Goal: Task Accomplishment & Management: Complete application form

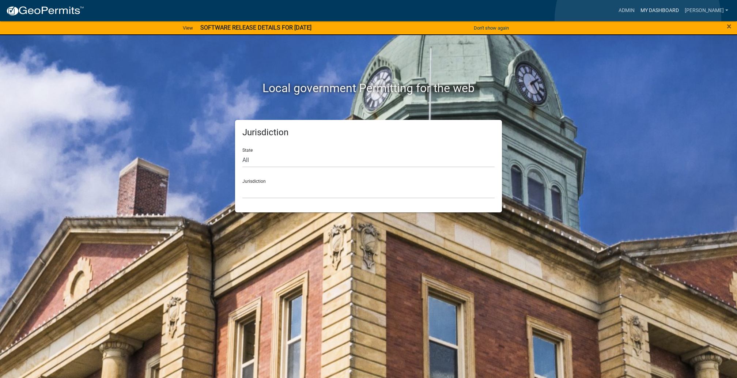
click at [638, 18] on link "My Dashboard" at bounding box center [659, 11] width 44 height 14
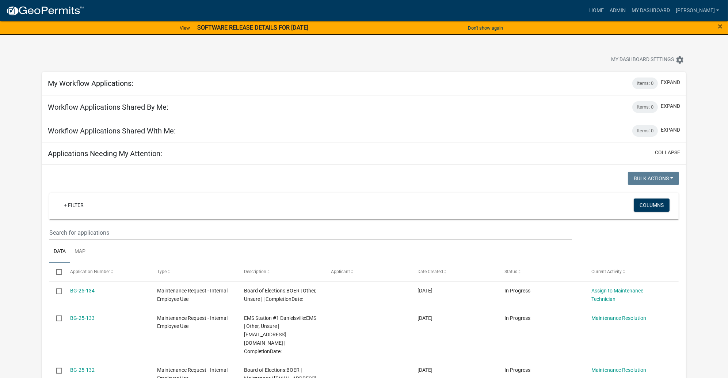
scroll to position [219, 0]
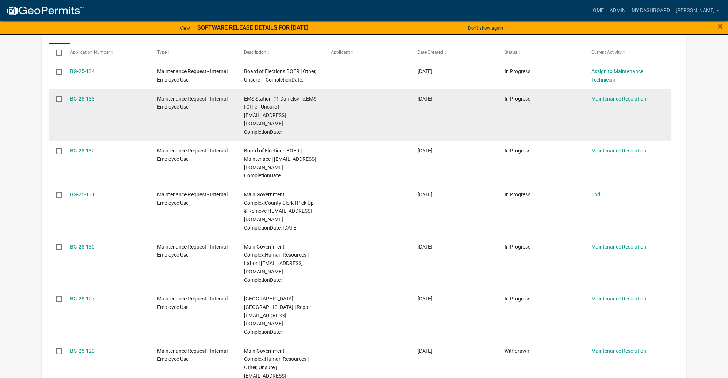
click at [107, 103] on div "BG-25-133" at bounding box center [106, 99] width 73 height 8
click at [95, 102] on link "BG-25-133" at bounding box center [82, 99] width 24 height 6
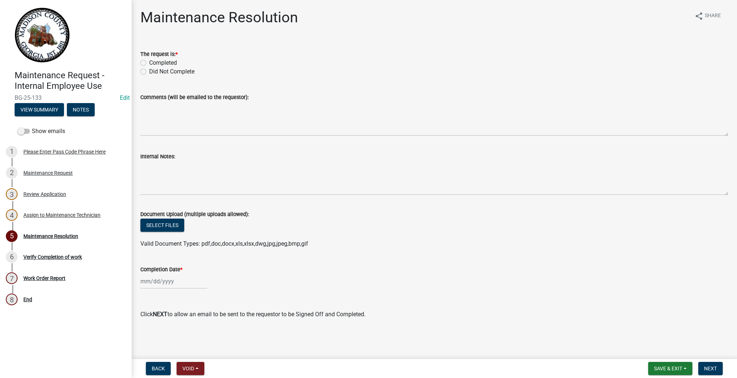
click at [149, 67] on label "Completed" at bounding box center [163, 62] width 28 height 9
click at [149, 63] on input "Completed" at bounding box center [151, 60] width 5 height 5
radio input "true"
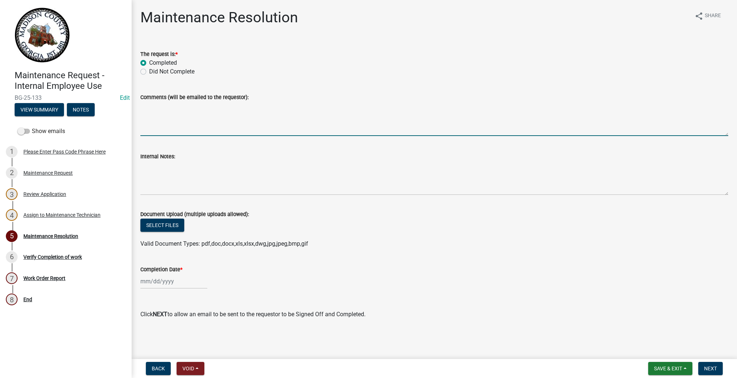
click at [185, 136] on textarea "Comments (will be emailed to the requestor):" at bounding box center [434, 119] width 588 height 34
click at [376, 136] on textarea "Delivered 1 case ( 96 count ) to EMS station #1 Dville for all EMS stations to …" at bounding box center [434, 119] width 588 height 34
click at [493, 136] on textarea "Delivered 1 case ( 96 count ) to EMS station #1 Dville for all 4 EMS stations t…" at bounding box center [434, 119] width 588 height 34
click at [524, 136] on textarea "Delivered 1 case ( 96 count ) to EMS station #1 Dville for all 4 EMS stations t…" at bounding box center [434, 119] width 588 height 34
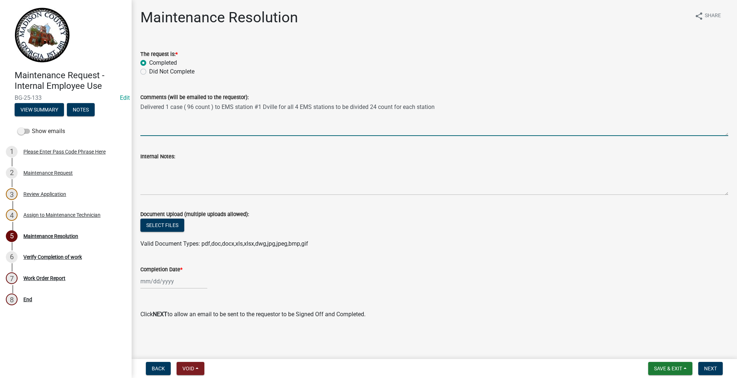
type textarea "Delivered 1 case ( 96 count ) to EMS station #1 Dville for all 4 EMS stations t…"
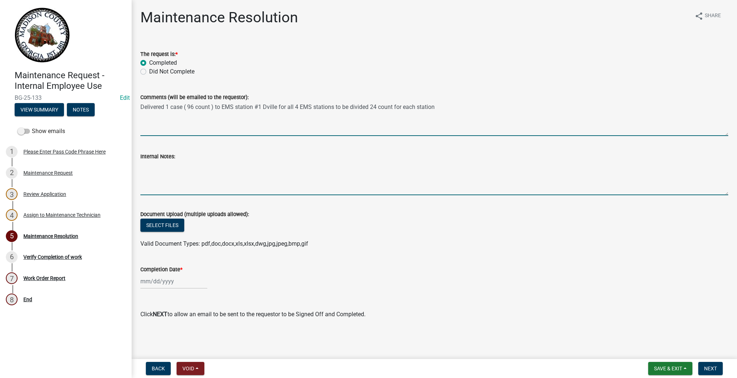
click at [211, 195] on textarea "Internal Notes:" at bounding box center [434, 178] width 588 height 34
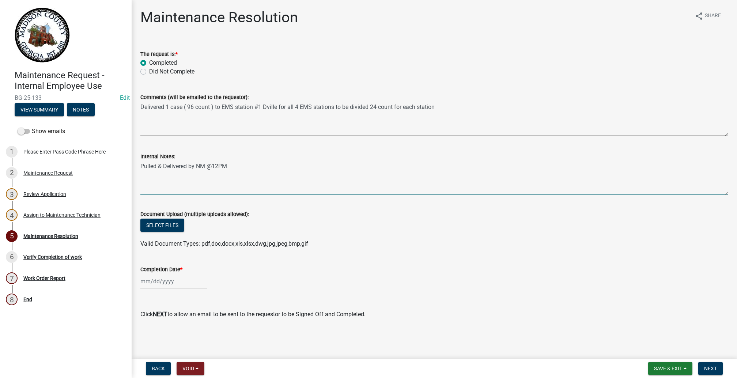
scroll to position [162, 0]
type textarea "Pulled & Delivered by NM @12PM"
click at [155, 274] on div at bounding box center [173, 281] width 67 height 15
select select "10"
select select "2025"
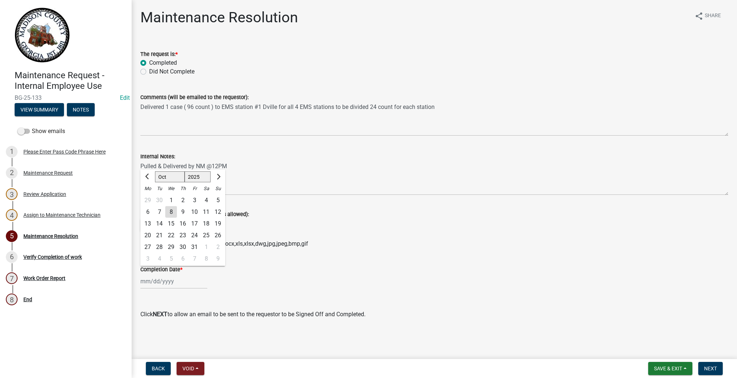
click at [177, 206] on div "8" at bounding box center [171, 212] width 12 height 12
type input "[DATE]"
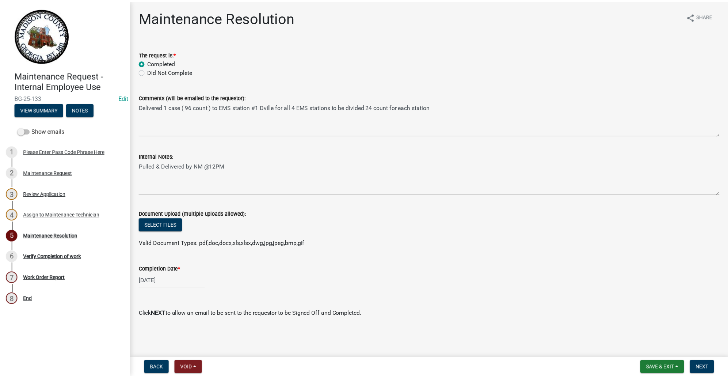
scroll to position [0, 0]
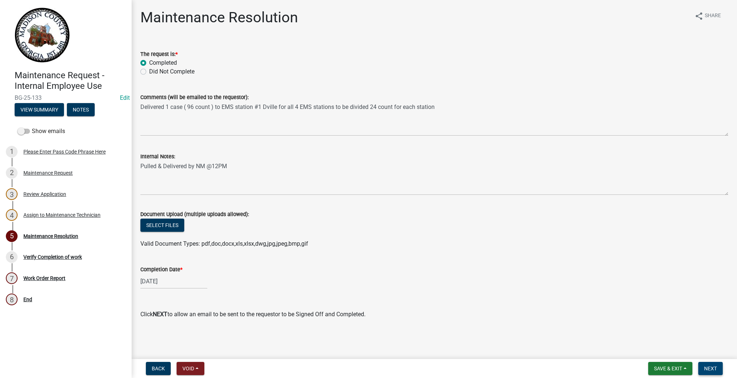
click at [704, 365] on span "Next" at bounding box center [710, 368] width 13 height 6
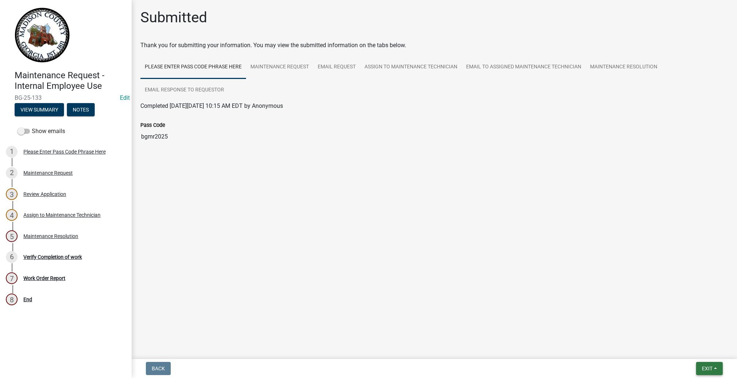
click at [702, 365] on span "Exit" at bounding box center [707, 368] width 11 height 6
click at [672, 338] on button "Save & Exit" at bounding box center [693, 343] width 58 height 18
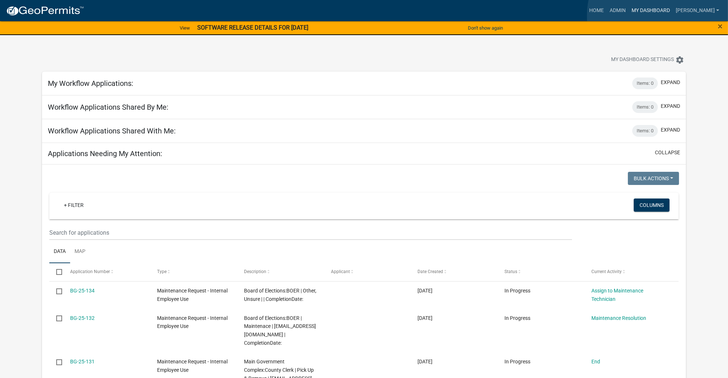
click at [670, 16] on link "My Dashboard" at bounding box center [651, 11] width 44 height 14
click at [635, 16] on link "My Dashboard" at bounding box center [651, 11] width 44 height 14
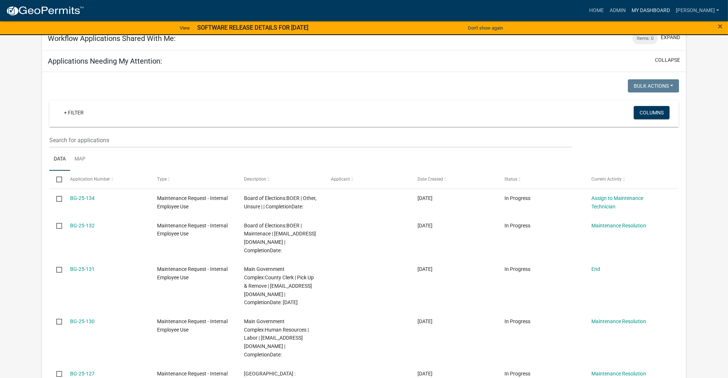
scroll to position [219, 0]
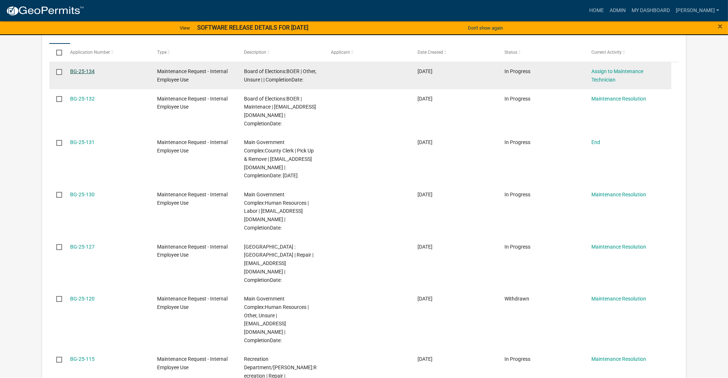
click at [95, 74] on link "BG-25-134" at bounding box center [82, 71] width 24 height 6
